Goal: Task Accomplishment & Management: Use online tool/utility

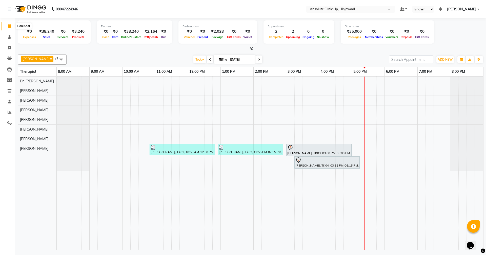
click at [10, 28] on span at bounding box center [9, 26] width 9 height 6
click at [206, 62] on span "Today" at bounding box center [200, 59] width 13 height 8
click at [10, 46] on icon at bounding box center [9, 48] width 3 height 4
select select "service"
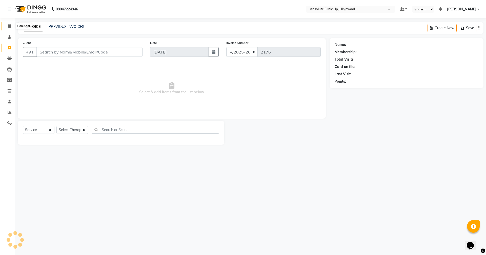
click at [10, 27] on icon at bounding box center [9, 26] width 3 height 4
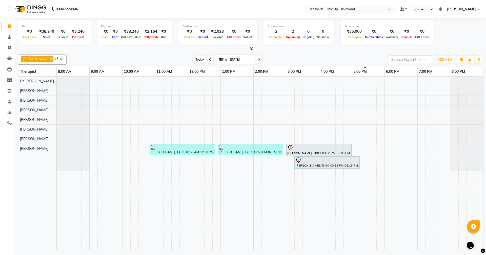
click at [206, 61] on span "Today" at bounding box center [200, 59] width 13 height 8
click at [9, 25] on icon at bounding box center [9, 26] width 3 height 4
click at [206, 58] on span "Today" at bounding box center [200, 59] width 13 height 8
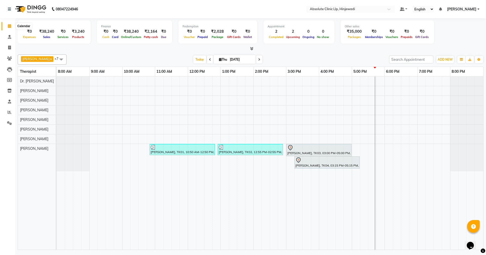
click at [11, 24] on icon at bounding box center [9, 26] width 3 height 4
click at [206, 56] on span "Today" at bounding box center [200, 59] width 13 height 8
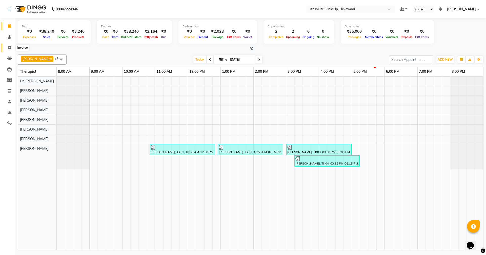
click at [12, 48] on span at bounding box center [9, 48] width 9 height 6
select select "service"
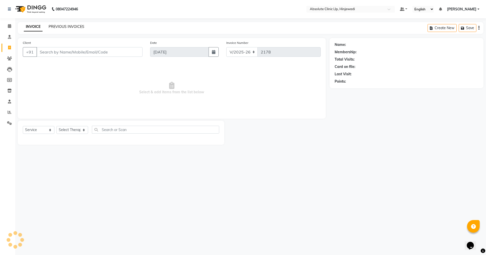
click at [72, 27] on link "PREVIOUS INVOICES" at bounding box center [67, 26] width 36 height 5
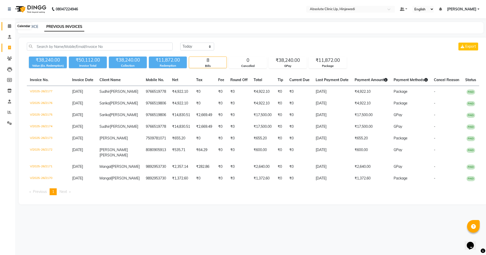
click at [10, 26] on icon at bounding box center [9, 26] width 3 height 4
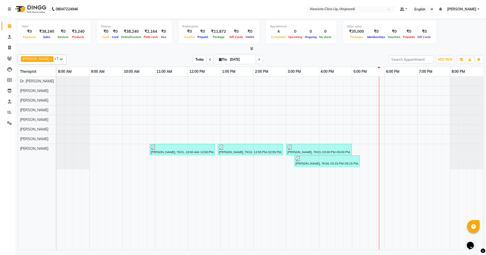
click at [206, 56] on span "Today" at bounding box center [200, 59] width 13 height 8
